Goal: Find specific page/section: Find specific page/section

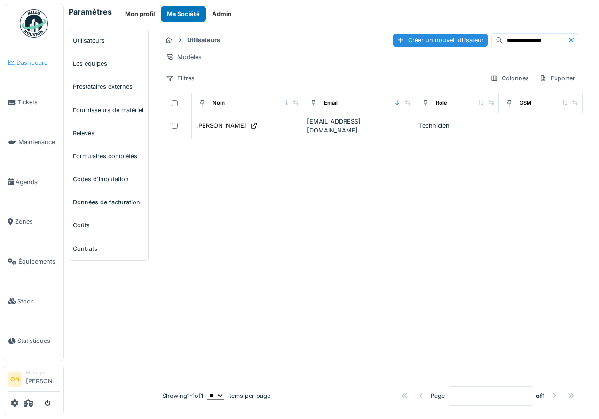
click at [31, 63] on span "Dashboard" at bounding box center [37, 62] width 43 height 9
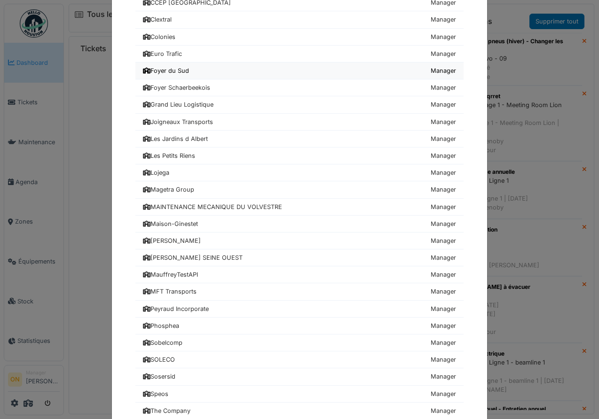
scroll to position [422, 0]
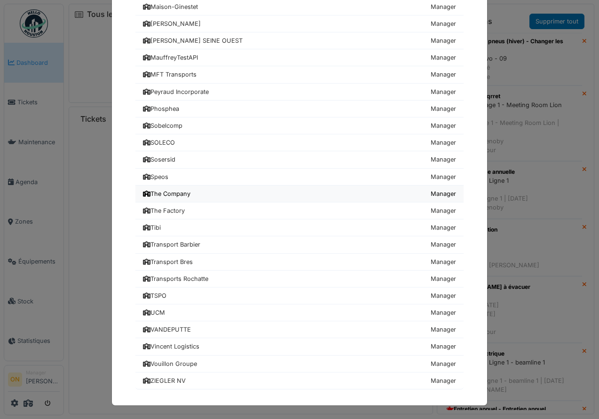
click at [157, 195] on div "The Company" at bounding box center [166, 193] width 47 height 9
